Goal: Information Seeking & Learning: Learn about a topic

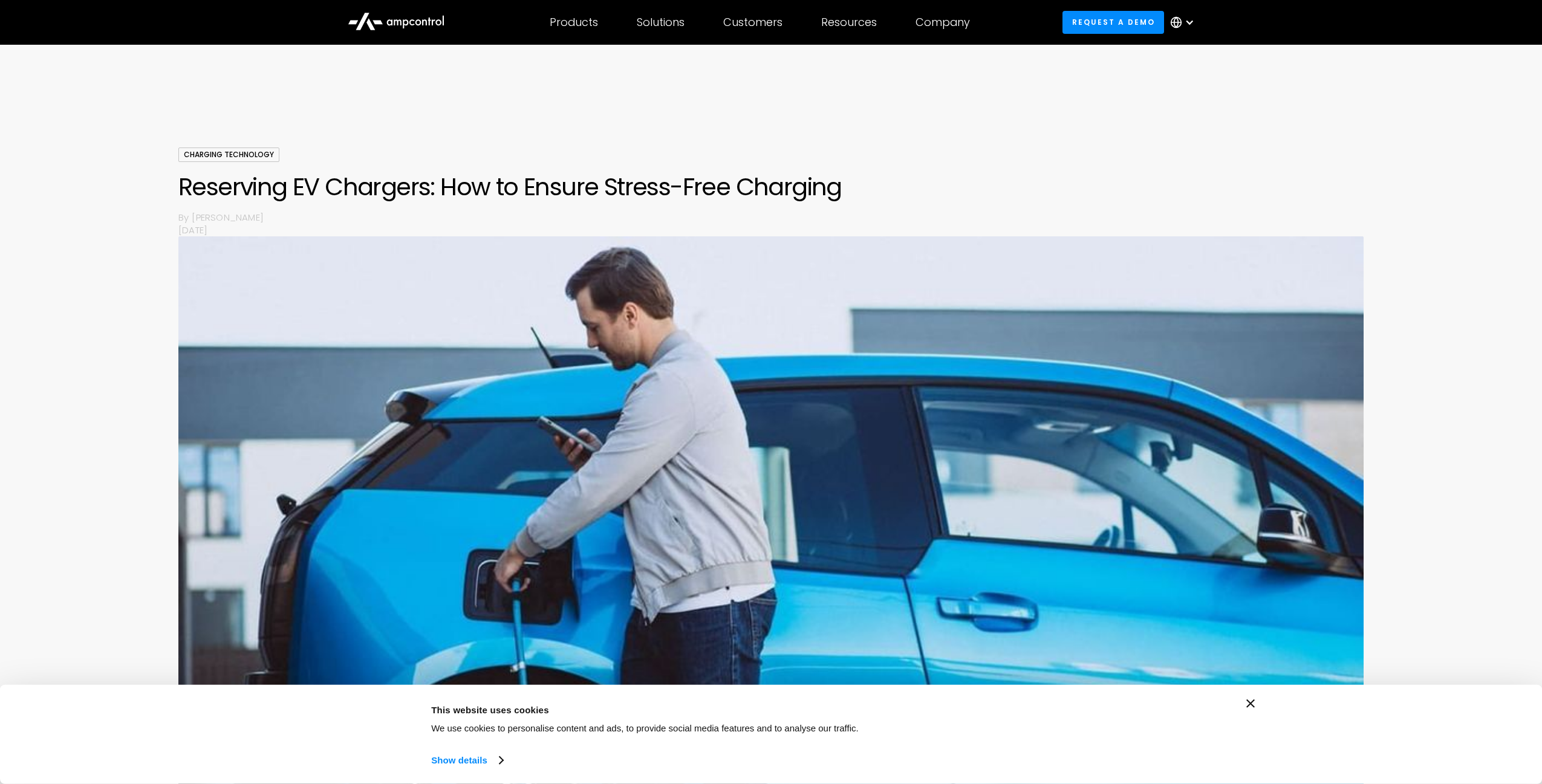
scroll to position [544, 0]
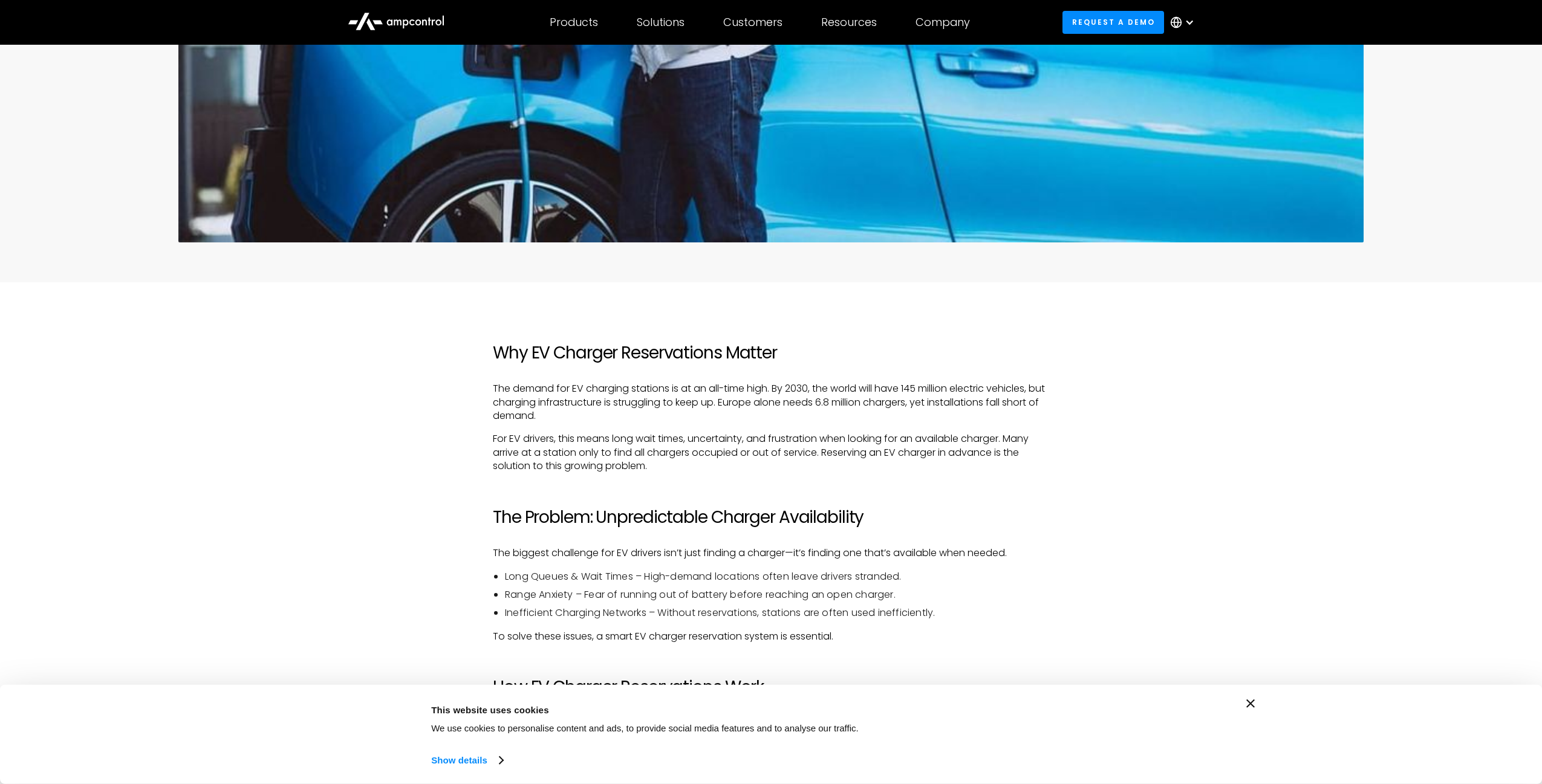
click at [1202, 22] on div at bounding box center [1185, 22] width 42 height 36
click at [1201, 22] on div at bounding box center [1185, 22] width 42 height 36
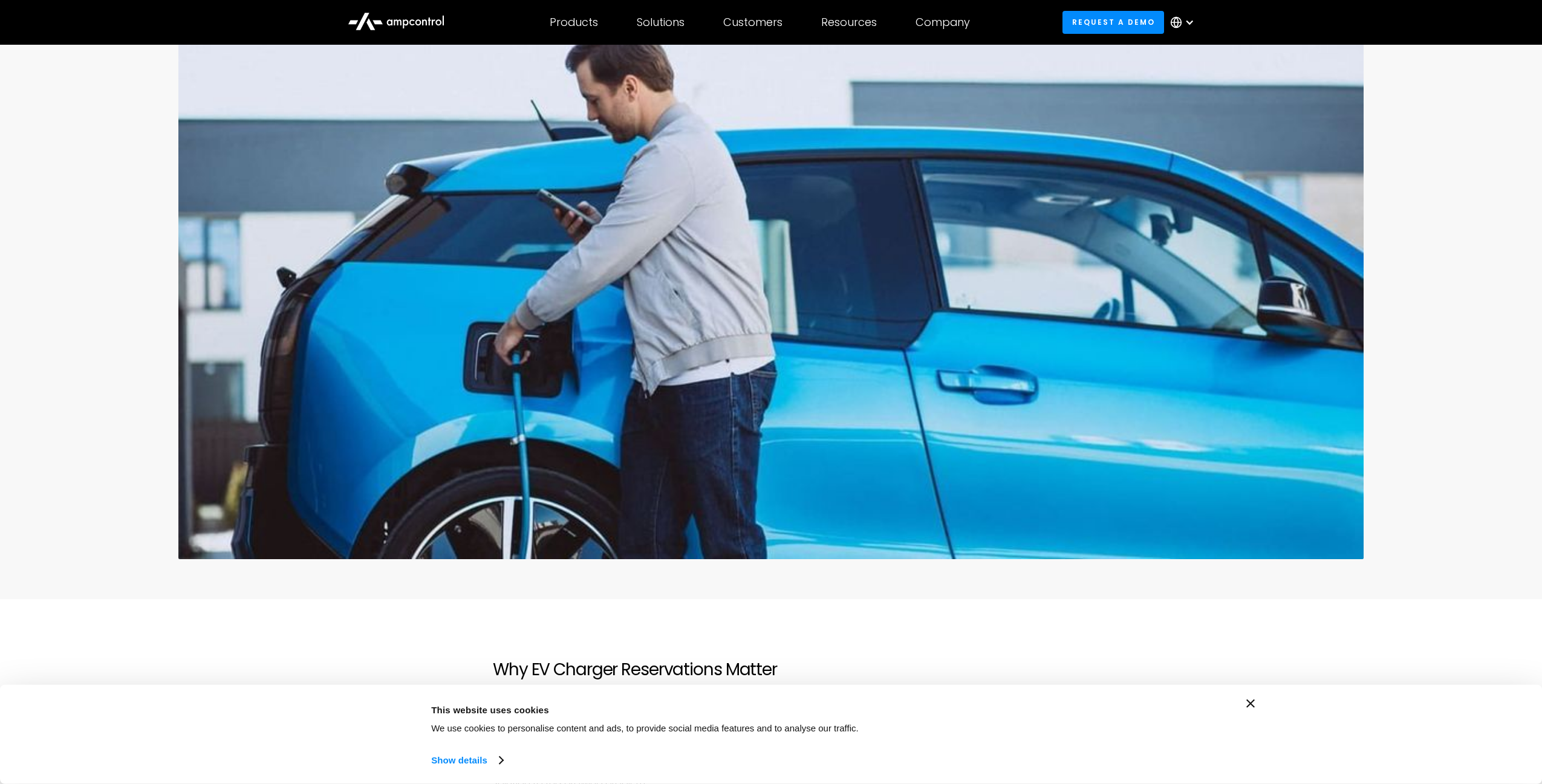
scroll to position [423, 0]
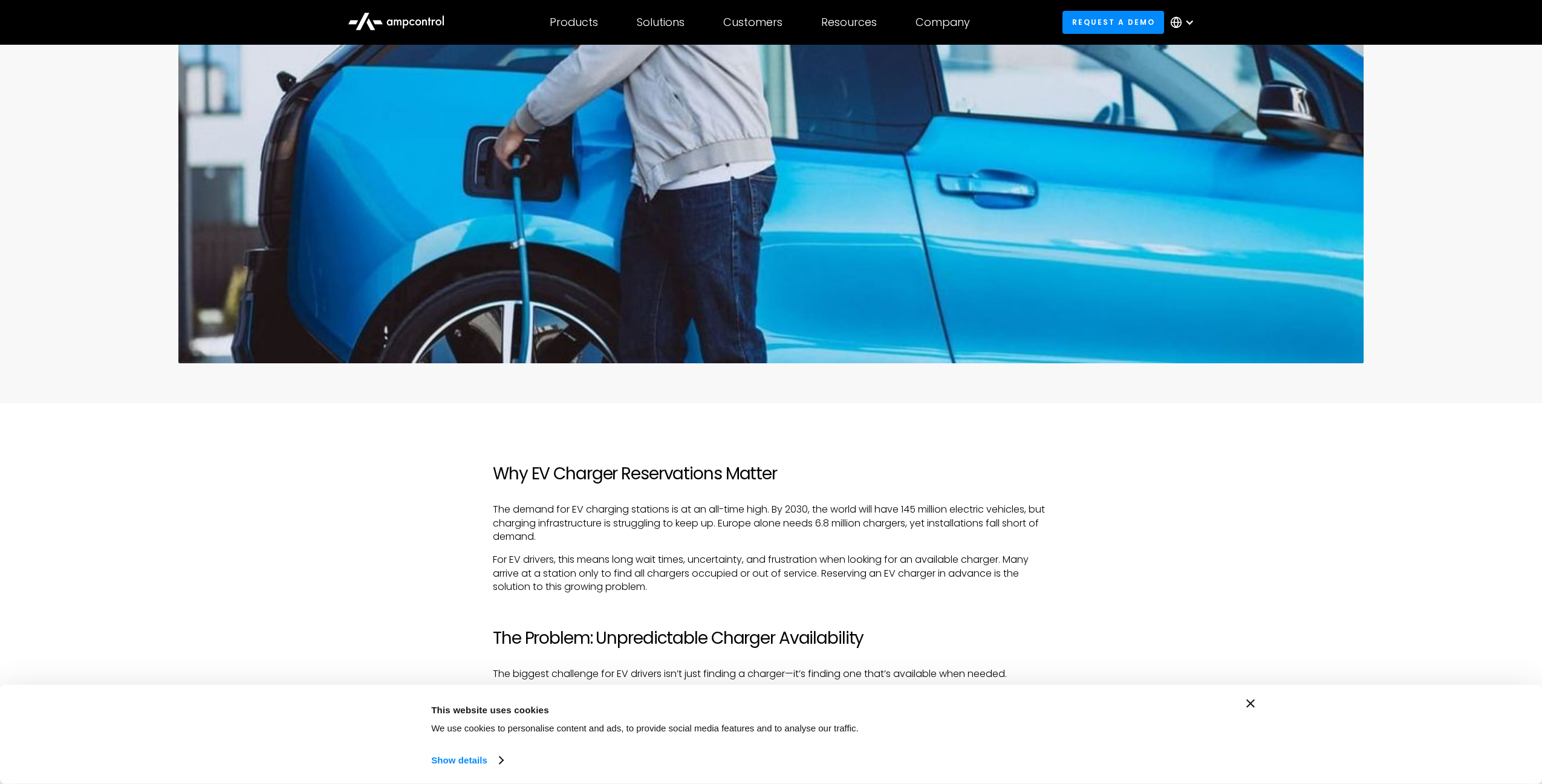
click at [1256, 696] on div "Consent Details [#IABV2SETTINGS#] About This website uses cookies We use cookie…" at bounding box center [771, 734] width 1542 height 99
click at [1255, 697] on div "Consent Details [#IABV2SETTINGS#] About This website uses cookies We use cookie…" at bounding box center [771, 734] width 1542 height 99
click at [1253, 701] on icon "Close banner" at bounding box center [1251, 704] width 9 height 9
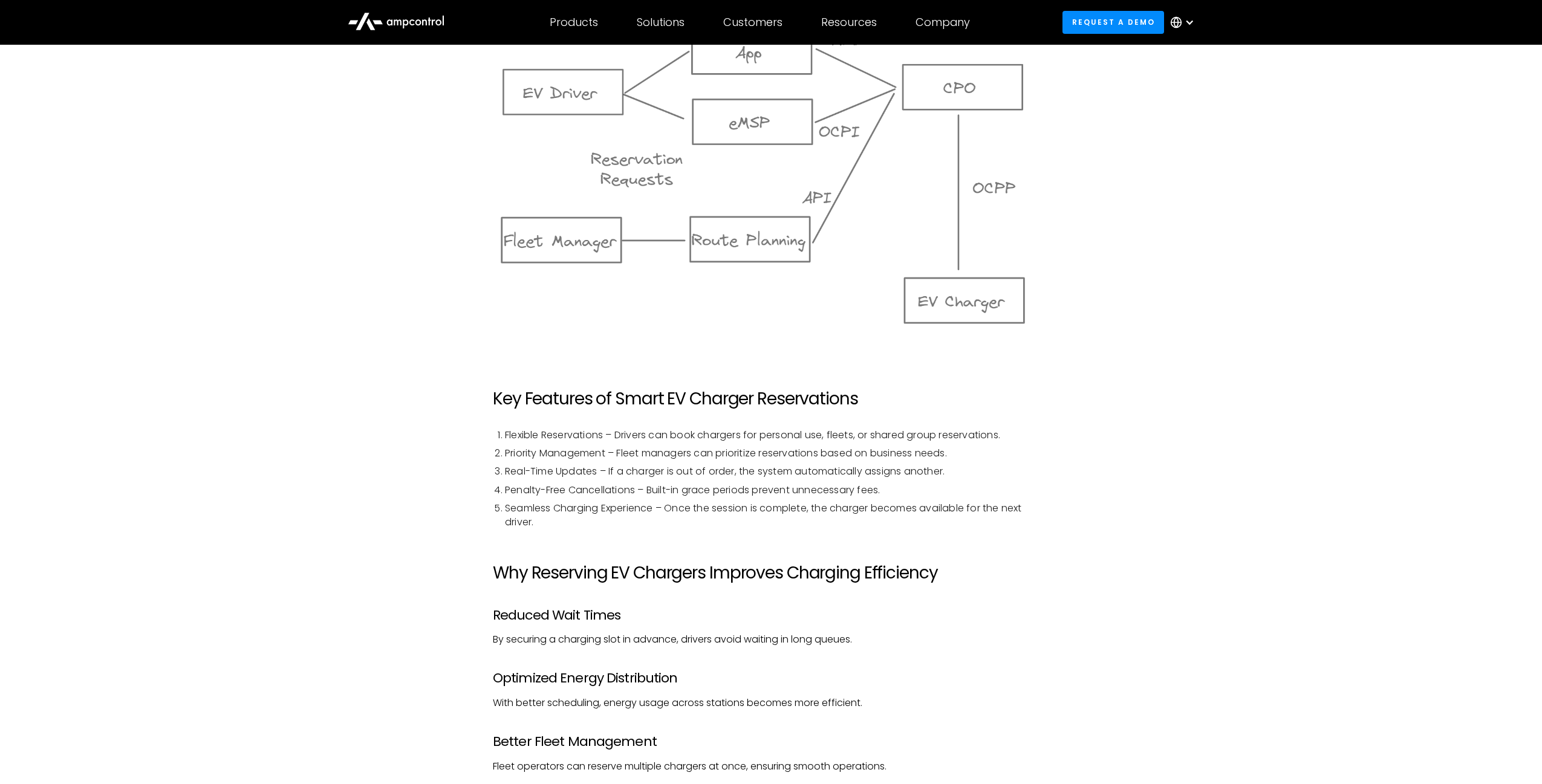
scroll to position [1451, 0]
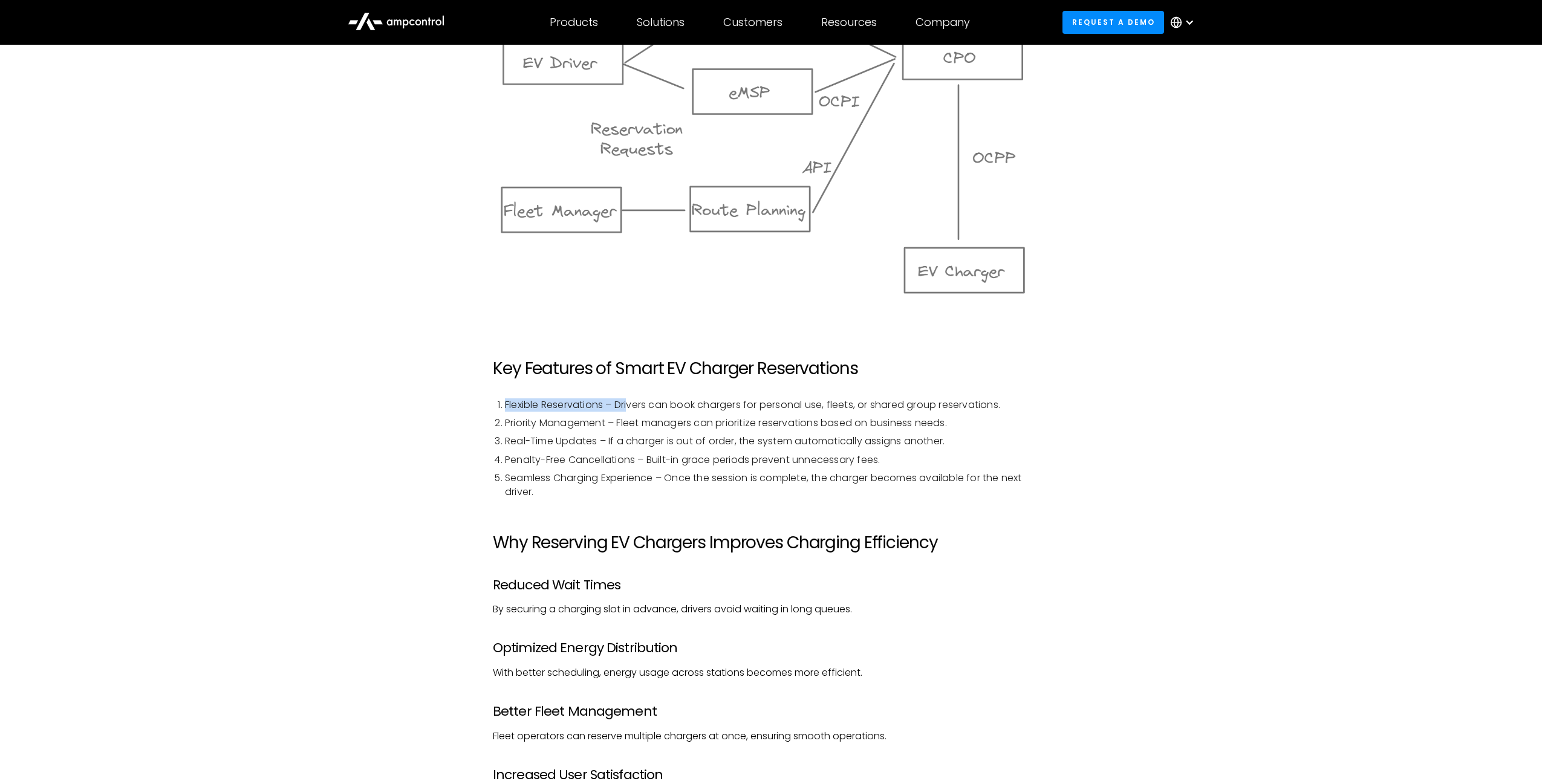
drag, startPoint x: 766, startPoint y: 375, endPoint x: 893, endPoint y: 375, distance: 127.0
click at [893, 375] on div "Why EV Charger Reservations Matter The demand for EV charging stations is at an…" at bounding box center [771, 381] width 556 height 1890
drag, startPoint x: 733, startPoint y: 449, endPoint x: 708, endPoint y: 475, distance: 36.1
click at [733, 449] on ol "Flexible Reservations – Drivers can book chargers for personal use, fleets, or …" at bounding box center [771, 448] width 556 height 100
drag, startPoint x: 675, startPoint y: 512, endPoint x: 694, endPoint y: 522, distance: 21.5
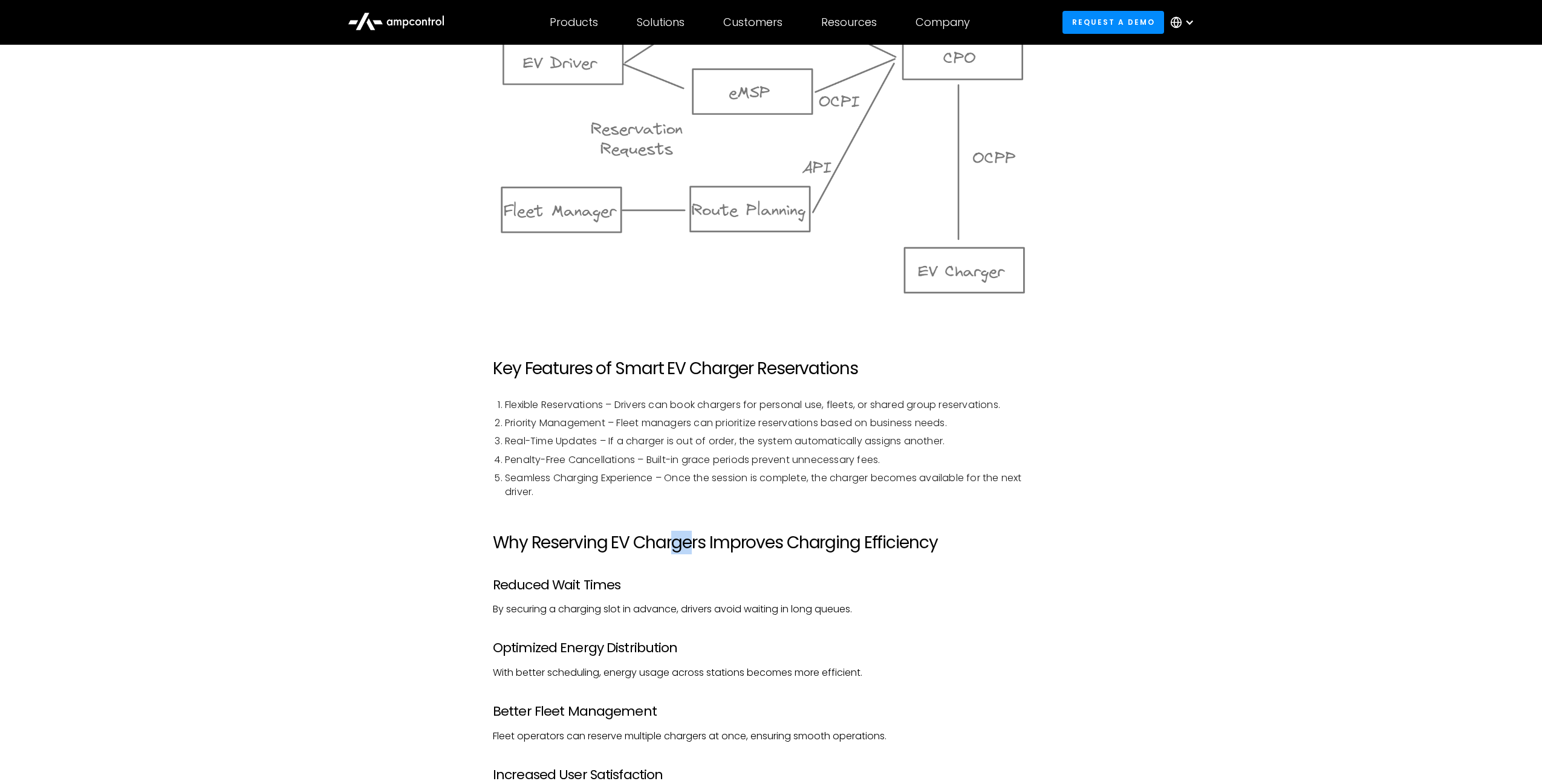
click at [694, 522] on div "Why EV Charger Reservations Matter The demand for EV charging stations is at an…" at bounding box center [771, 381] width 556 height 1890
drag, startPoint x: 657, startPoint y: 580, endPoint x: 725, endPoint y: 576, distance: 68.1
click at [662, 581] on h3 "Reduced Wait Times" at bounding box center [771, 585] width 556 height 16
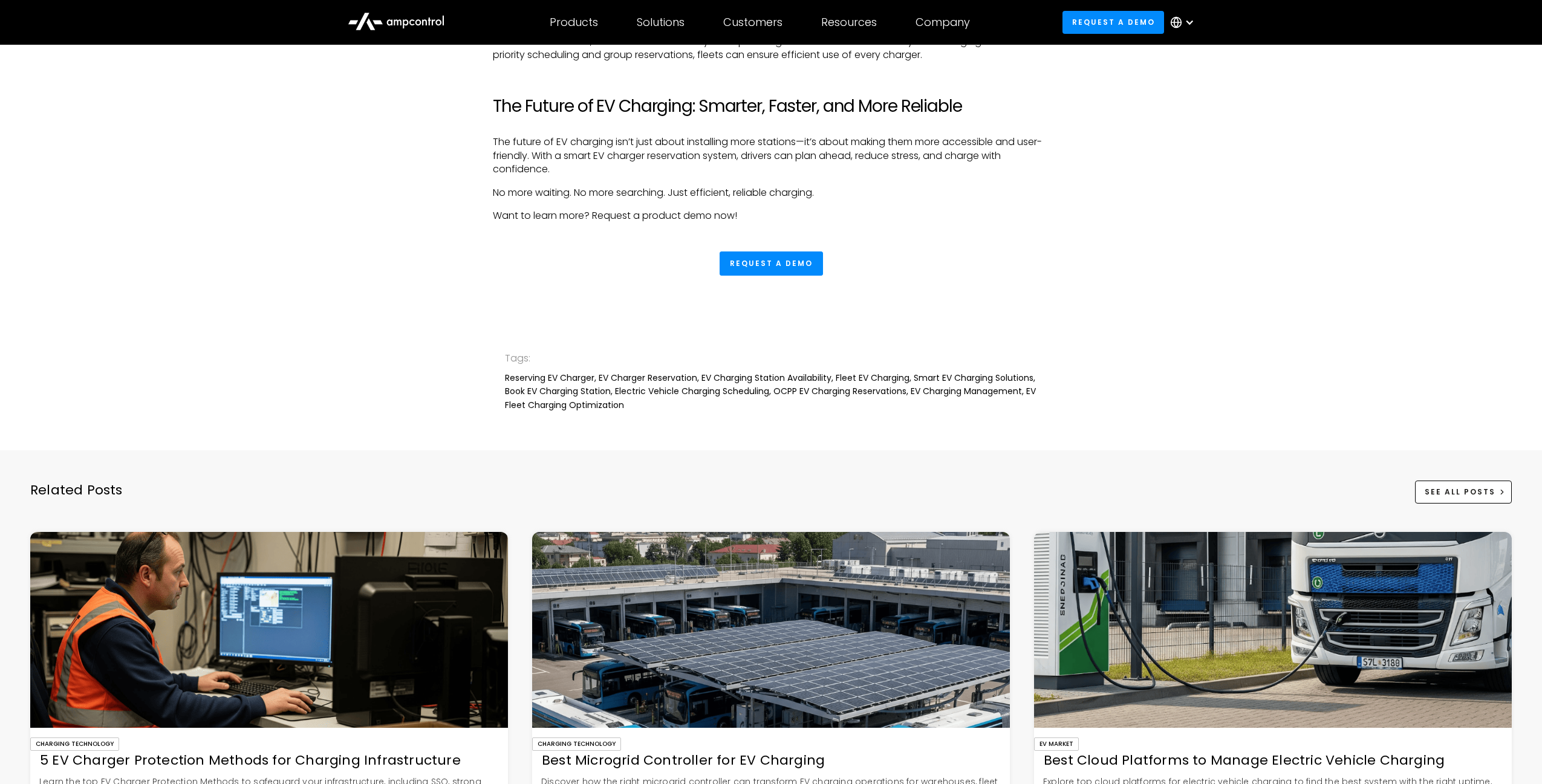
scroll to position [2539, 0]
